Goal: Task Accomplishment & Management: Book appointment/travel/reservation

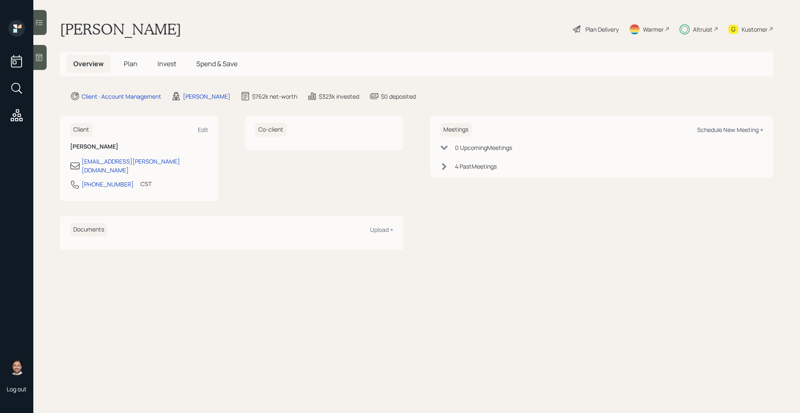
click at [707, 130] on div "Schedule New Meeting +" at bounding box center [730, 130] width 66 height 8
select select "bffa7908-1b2a-4c79-9bb6-f0ec9aed22d3"
